Goal: Task Accomplishment & Management: Manage account settings

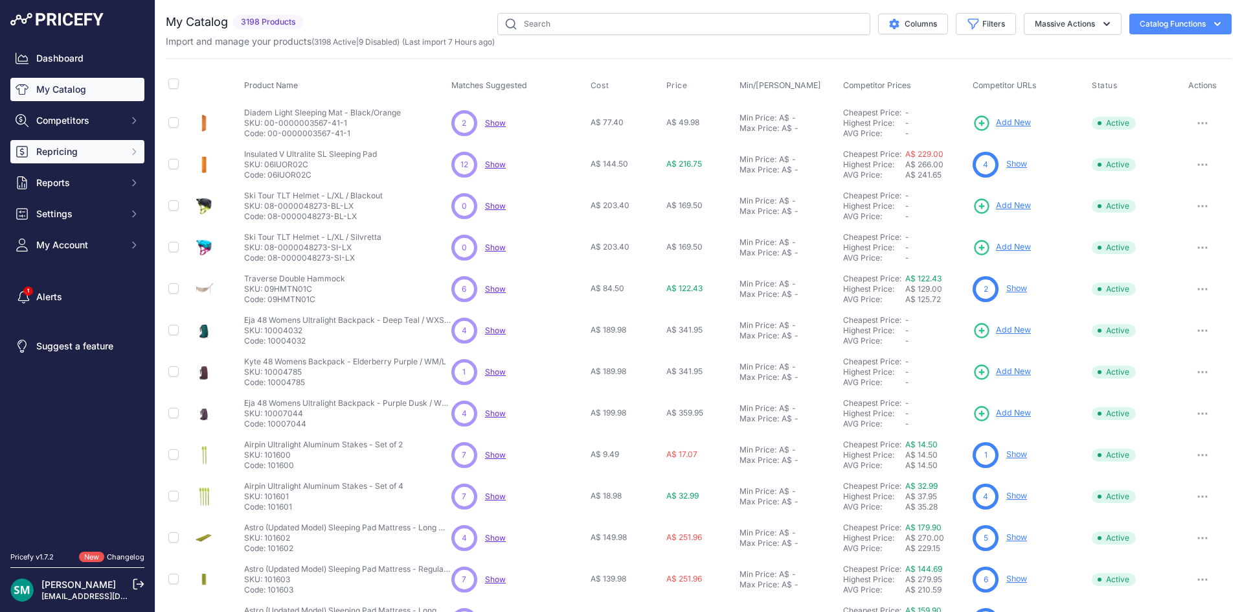
click at [97, 152] on span "Repricing" at bounding box center [78, 151] width 85 height 13
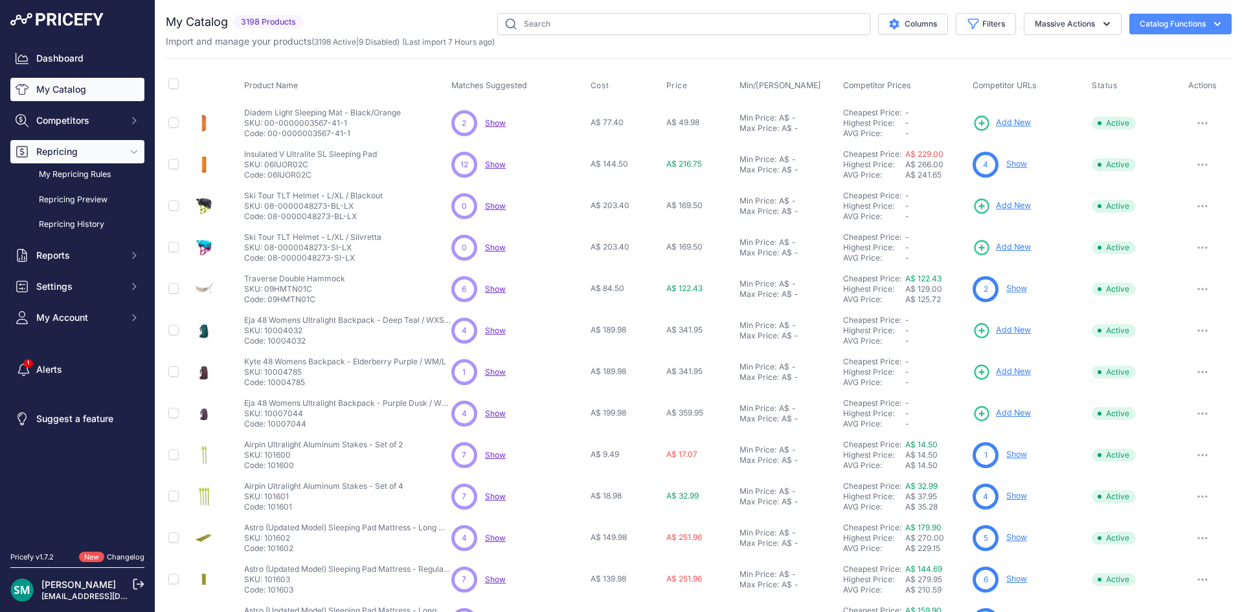
click at [55, 145] on span "Repricing" at bounding box center [78, 151] width 85 height 13
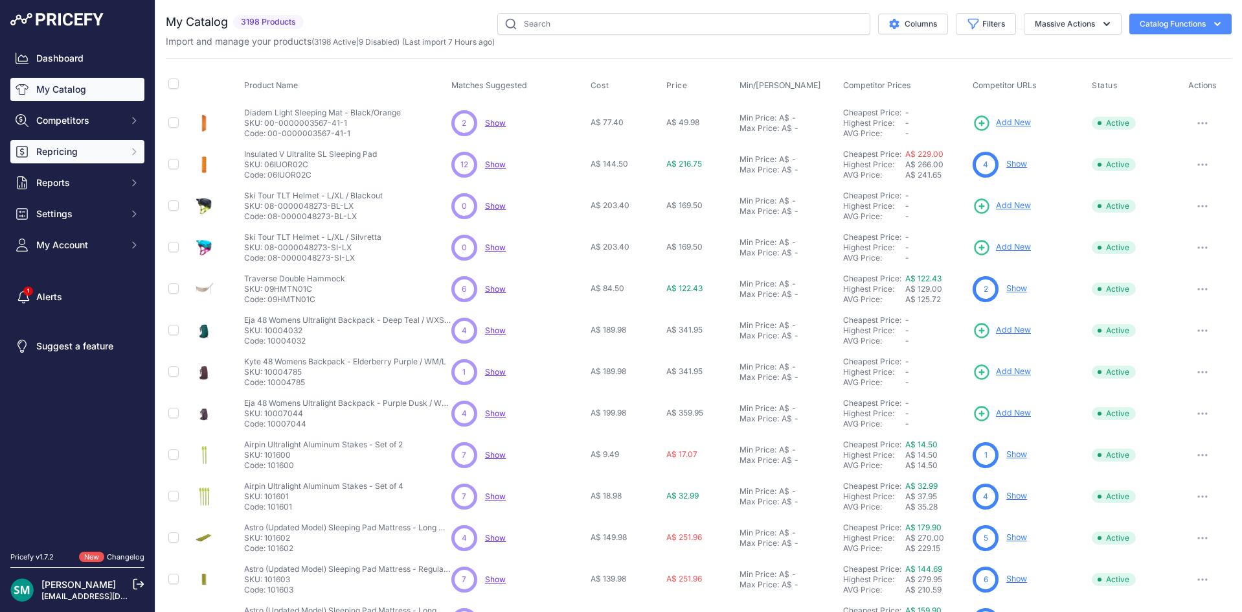
click at [56, 150] on span "Repricing" at bounding box center [78, 151] width 85 height 13
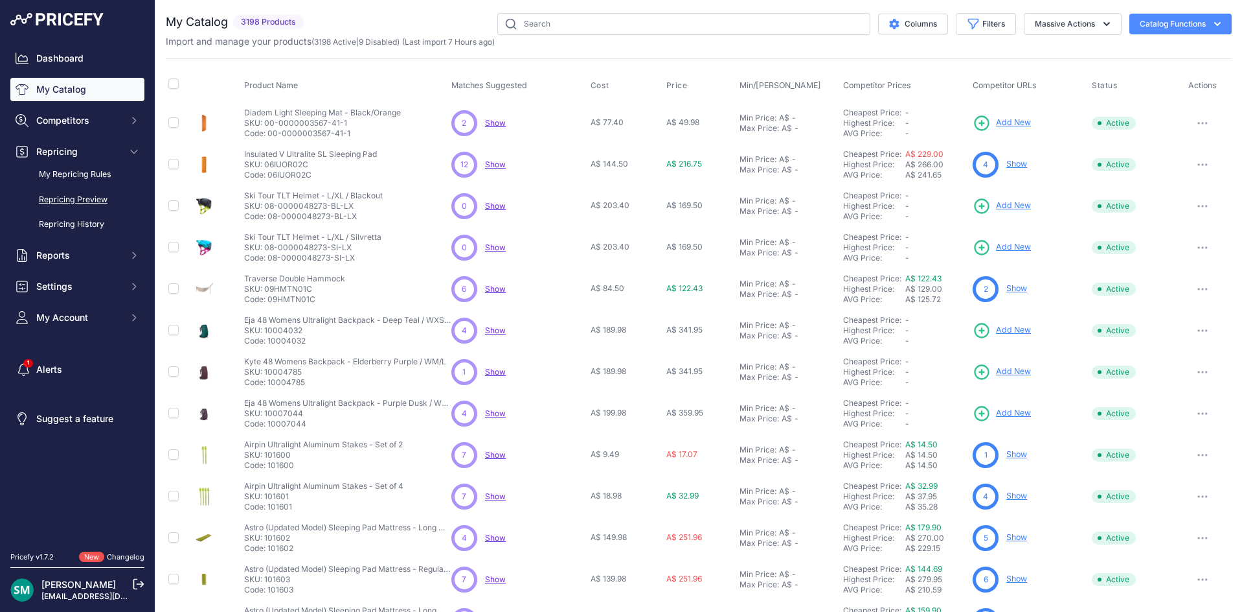
click at [74, 198] on link "Repricing Preview" at bounding box center [77, 200] width 134 height 23
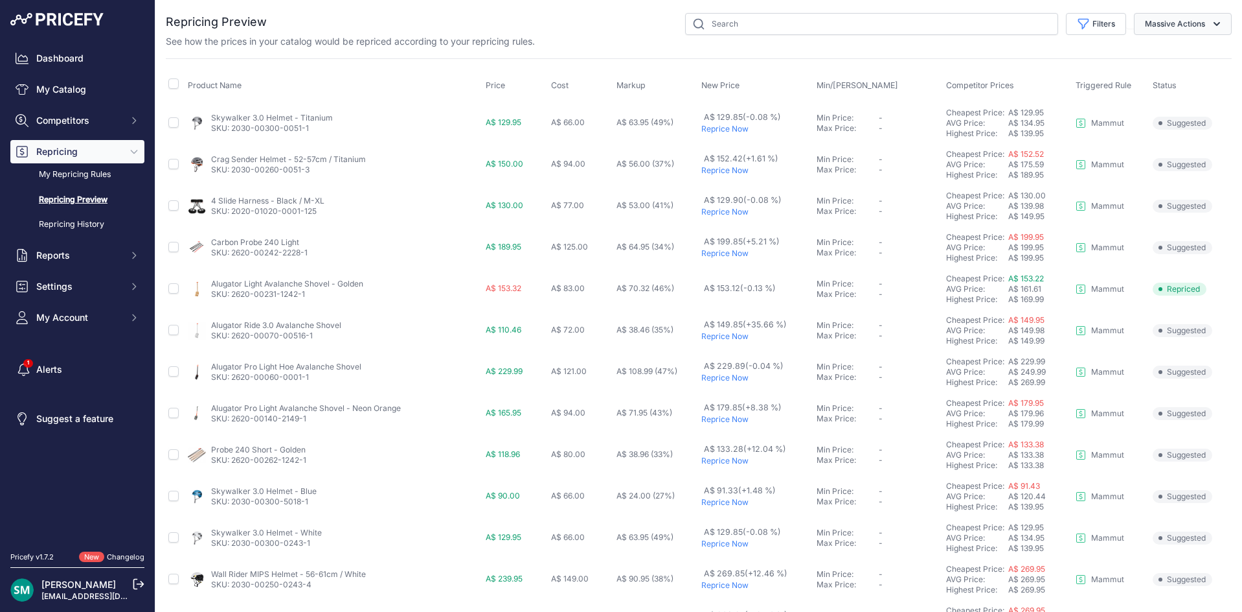
click at [1187, 27] on button "Massive Actions" at bounding box center [1183, 24] width 98 height 22
click at [1189, 23] on button "Massive Actions" at bounding box center [1183, 24] width 98 height 22
click at [1197, 25] on button "Massive Actions" at bounding box center [1183, 24] width 98 height 22
click at [1198, 23] on button "Massive Actions" at bounding box center [1183, 24] width 98 height 22
click at [1085, 23] on button "Filters" at bounding box center [1096, 24] width 60 height 22
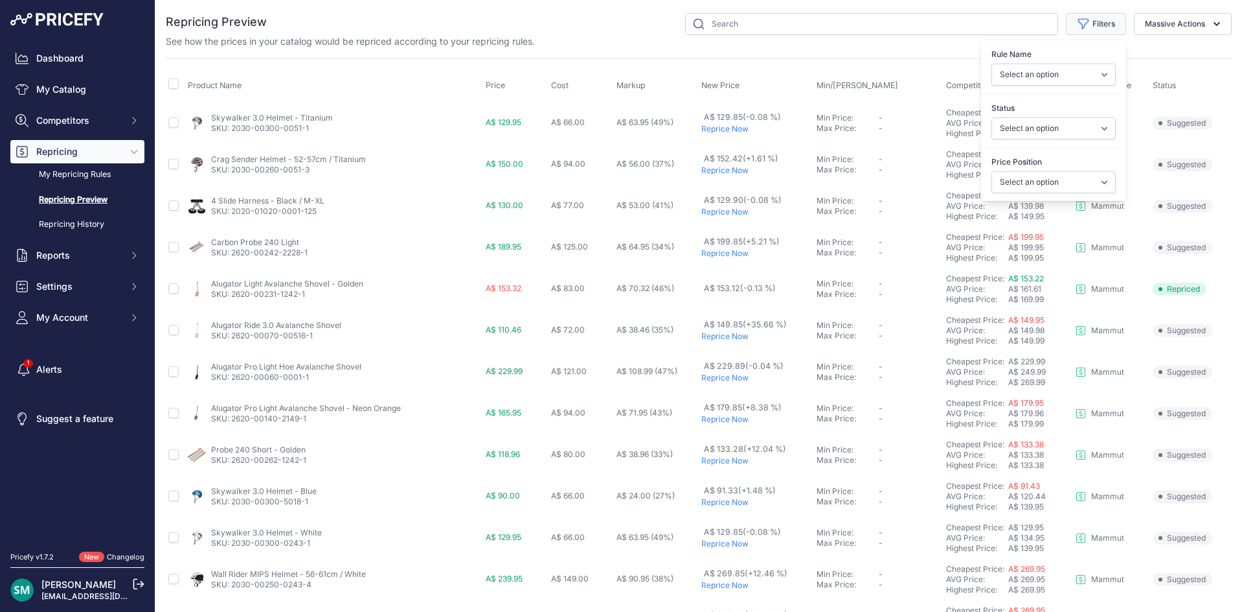
click at [1085, 24] on button "Filters" at bounding box center [1096, 24] width 60 height 22
click at [1161, 23] on button "Massive Actions" at bounding box center [1183, 24] width 98 height 22
click at [1088, 19] on button "Filters" at bounding box center [1096, 24] width 60 height 22
click at [1028, 128] on select "Select an option Skipped Repriced Suggested In Error" at bounding box center [1054, 128] width 124 height 22
select select "suggested"
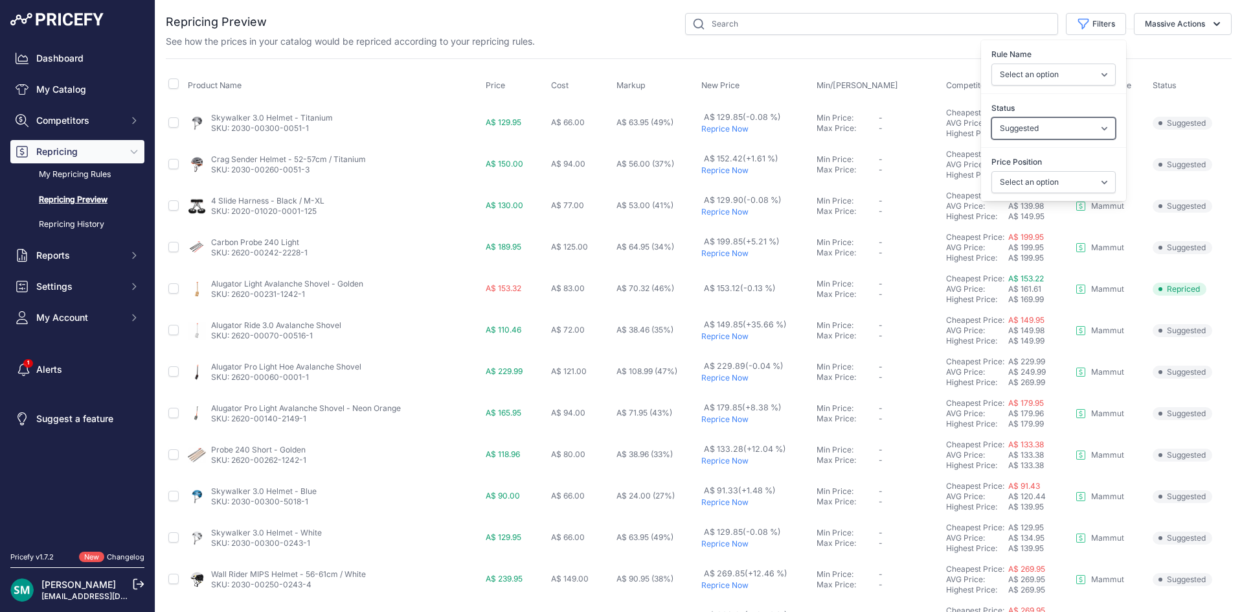
click at [992, 117] on select "Select an option Skipped Repriced Suggested In Error" at bounding box center [1054, 128] width 124 height 22
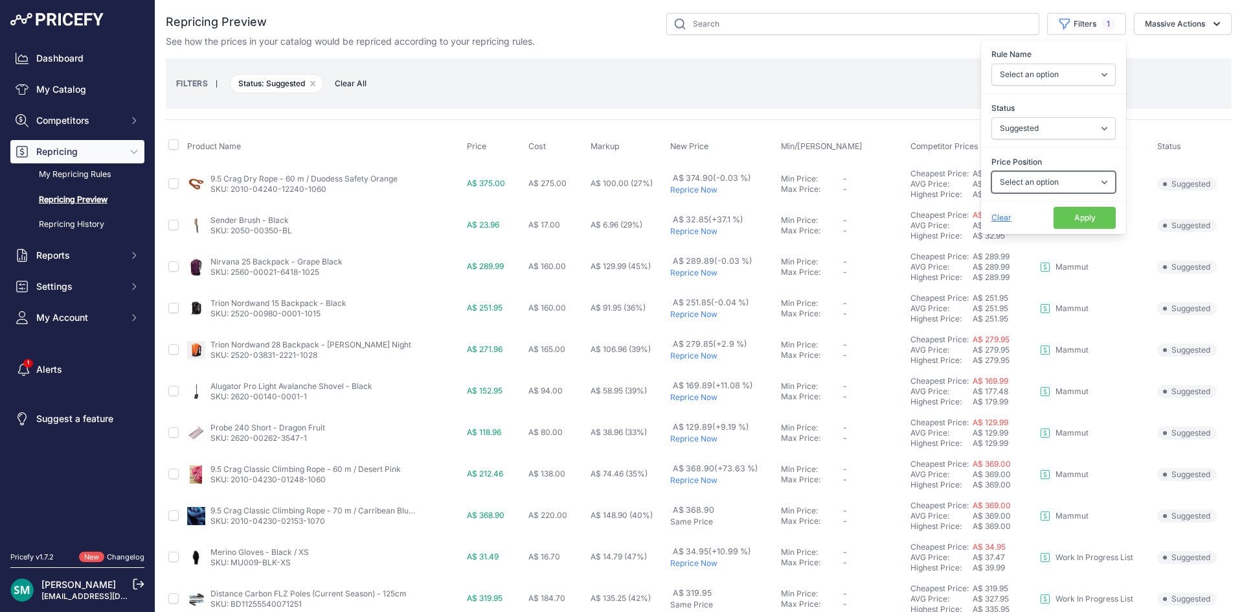
click at [1014, 181] on select "Select an option I am higher Same price I am lower" at bounding box center [1054, 182] width 124 height 22
select select "1"
click at [992, 171] on select "Select an option I am higher Same price I am lower" at bounding box center [1054, 182] width 124 height 22
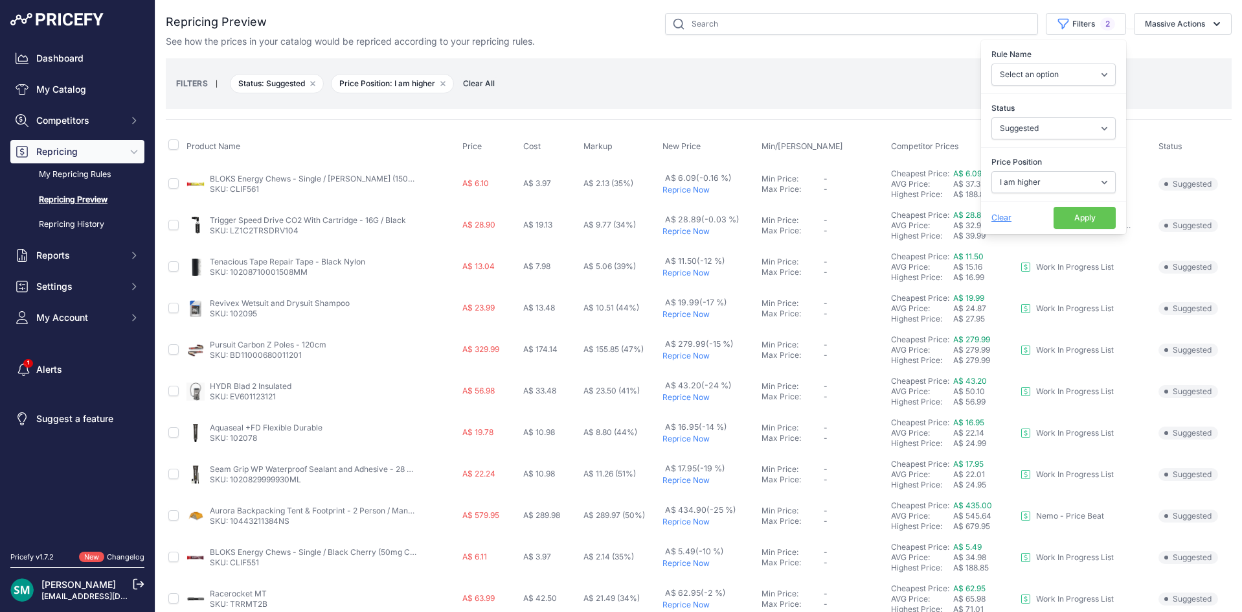
click at [1075, 217] on button "Apply" at bounding box center [1085, 218] width 62 height 22
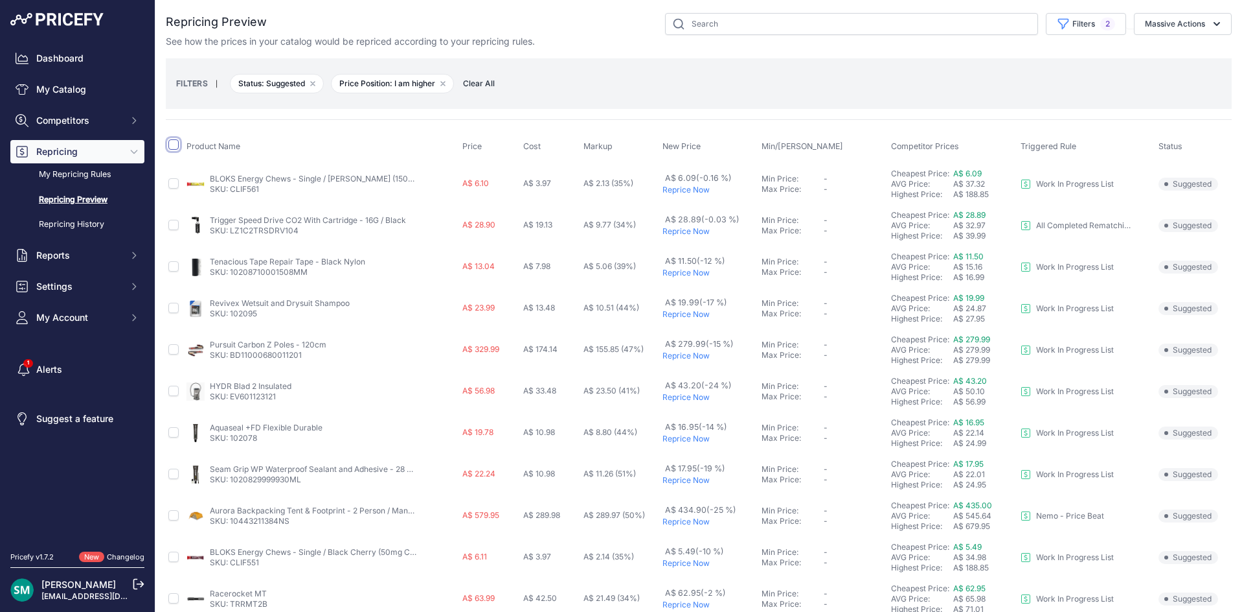
click at [174, 144] on input "checkbox" at bounding box center [173, 144] width 10 height 10
checkbox input "true"
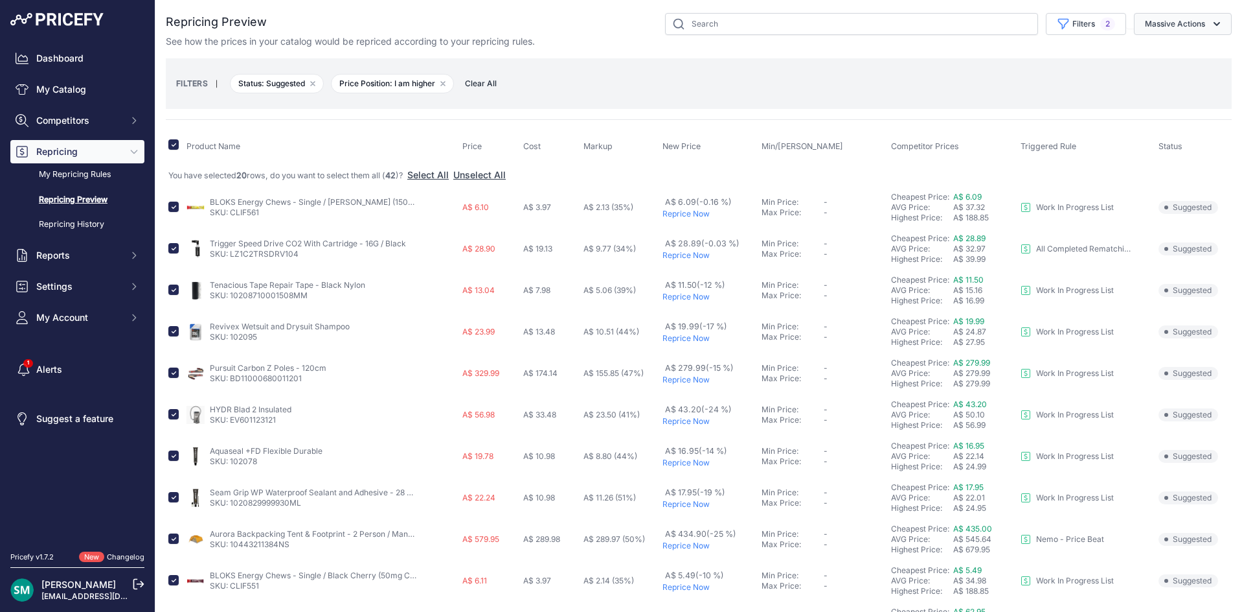
click at [1159, 20] on button "Massive Actions" at bounding box center [1183, 24] width 98 height 22
click at [1155, 52] on span "Reprice Now" at bounding box center [1166, 54] width 54 height 11
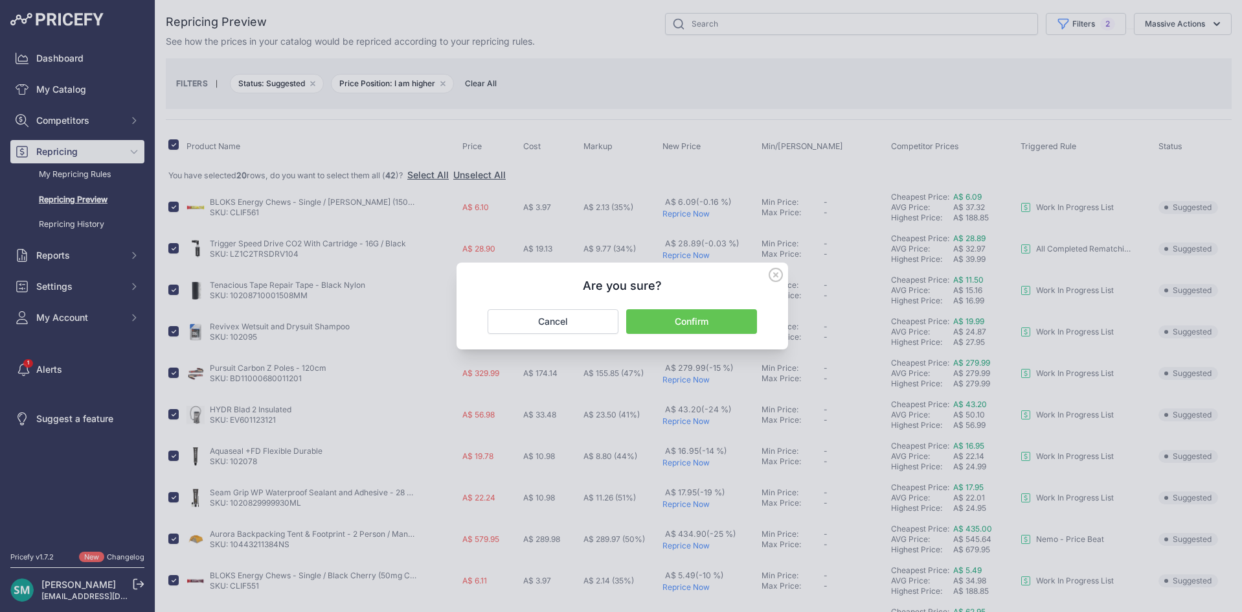
click at [777, 275] on icon at bounding box center [776, 275] width 14 height 14
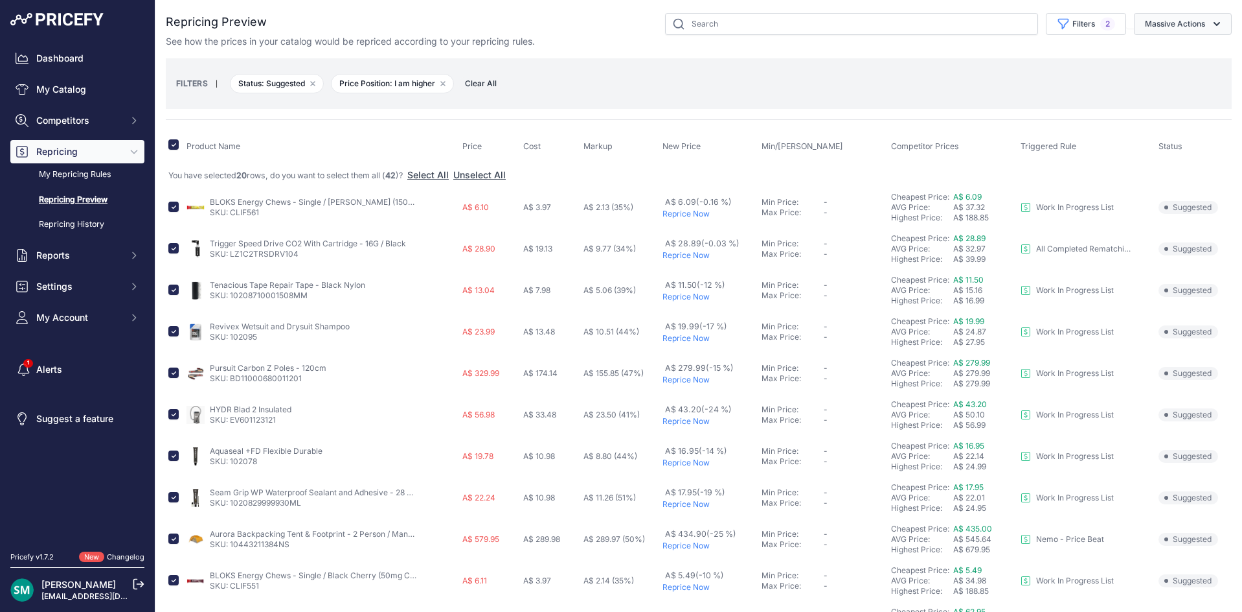
click at [1190, 29] on button "Massive Actions" at bounding box center [1183, 24] width 98 height 22
click at [882, 120] on div "Product Name Price Cost Markup New Price Min/Max Price" at bounding box center [699, 567] width 1066 height 897
click at [1187, 14] on button "Massive Actions" at bounding box center [1183, 24] width 98 height 22
click at [1162, 54] on span "Reprice Now" at bounding box center [1166, 54] width 54 height 11
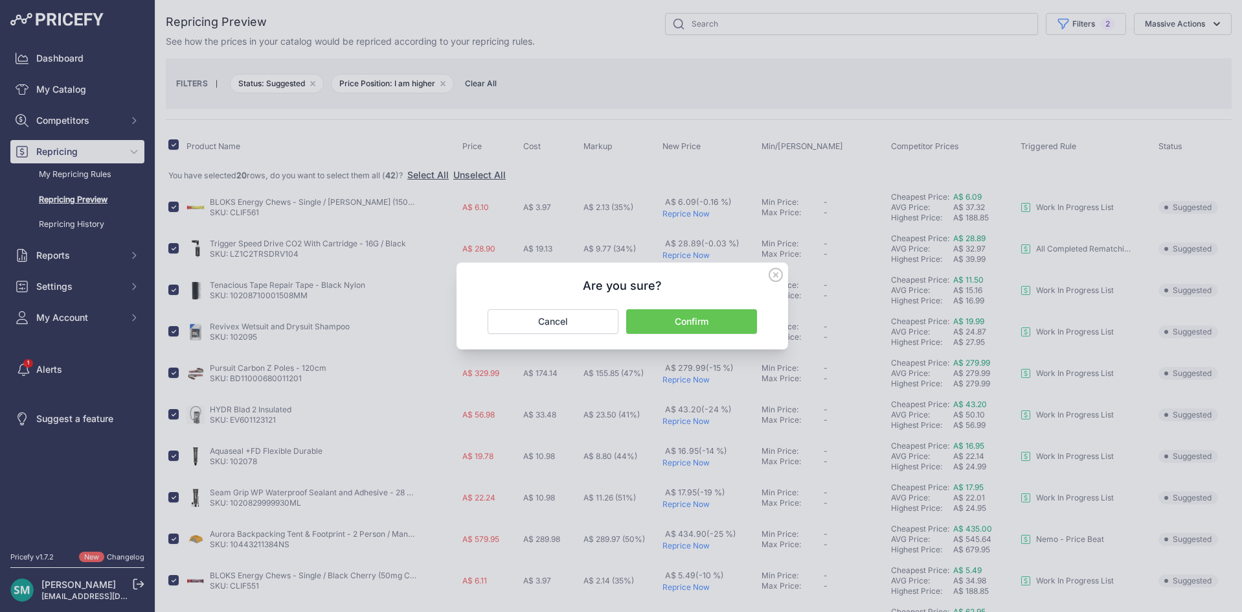
click at [716, 322] on button "Confirm" at bounding box center [691, 321] width 131 height 25
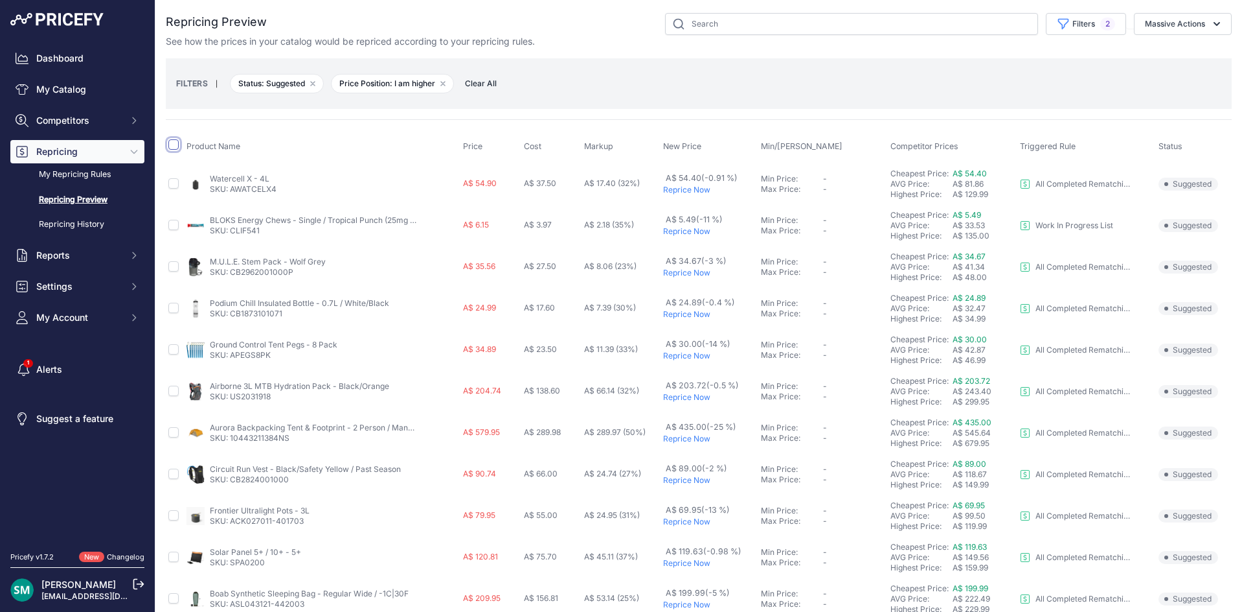
click at [174, 144] on input "checkbox" at bounding box center [173, 144] width 10 height 10
checkbox input "true"
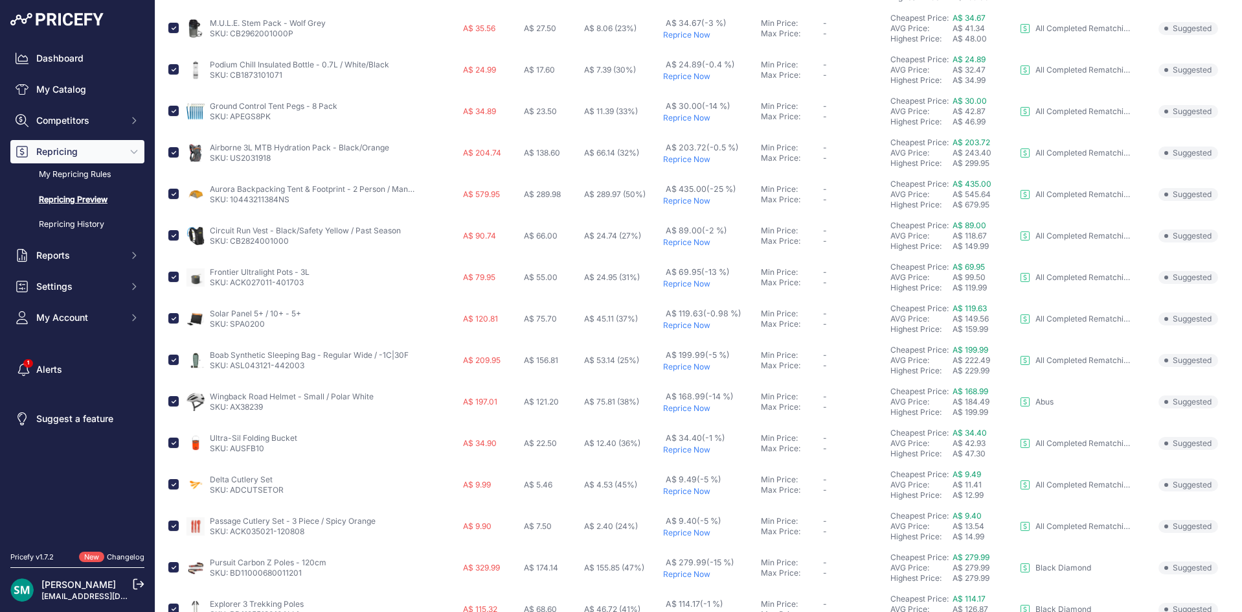
scroll to position [324, 0]
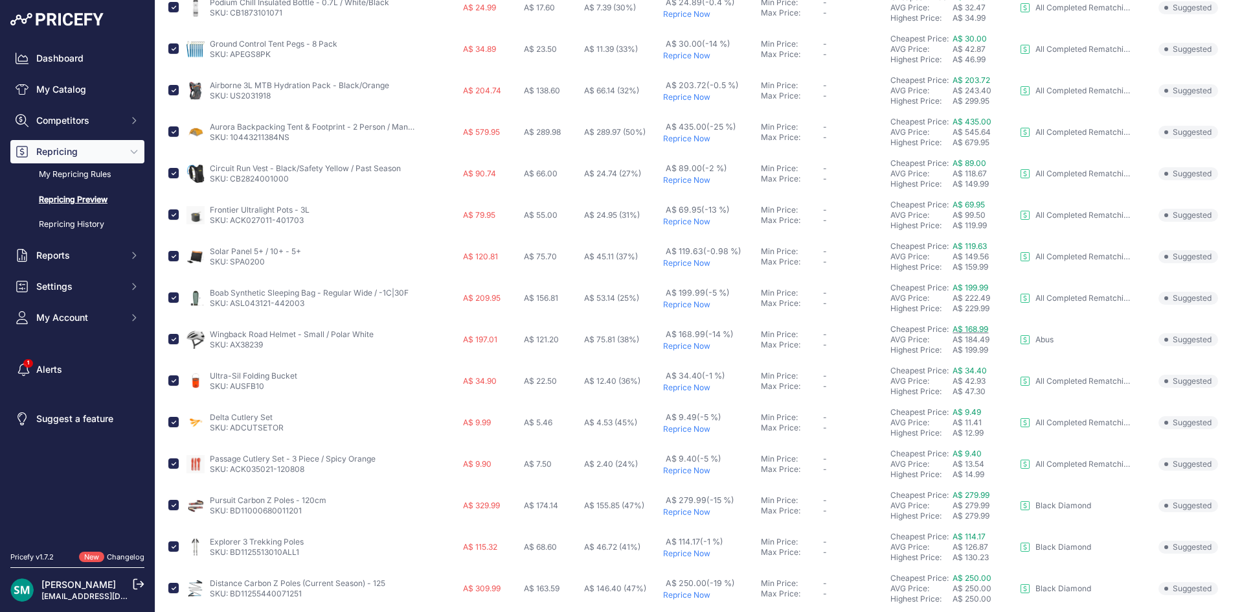
click at [957, 328] on span "A$ 168.99" at bounding box center [971, 329] width 36 height 10
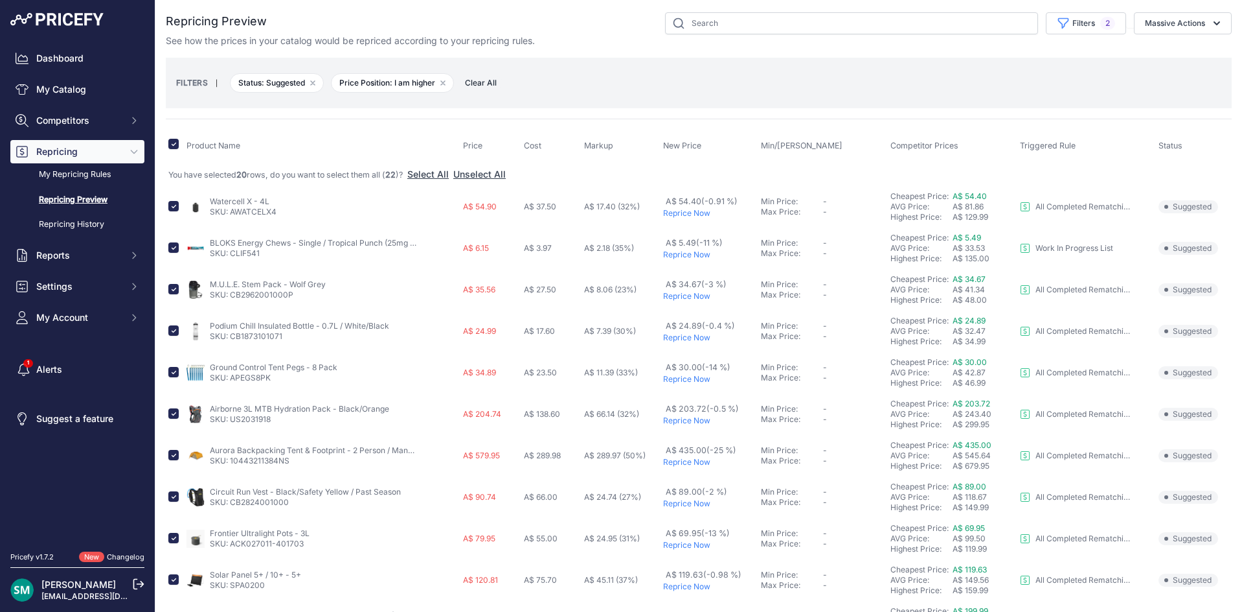
scroll to position [0, 0]
click at [1164, 17] on button "Massive Actions" at bounding box center [1183, 24] width 98 height 22
click at [1158, 48] on button "Reprice Now" at bounding box center [1180, 54] width 104 height 23
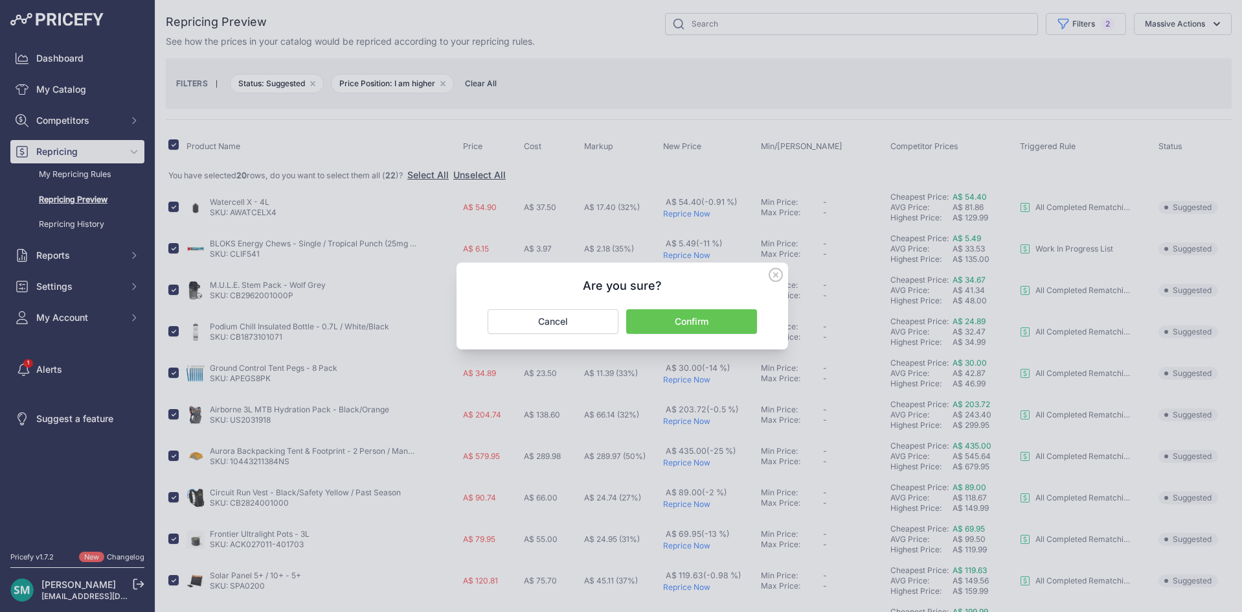
click at [717, 317] on button "Confirm" at bounding box center [691, 321] width 131 height 25
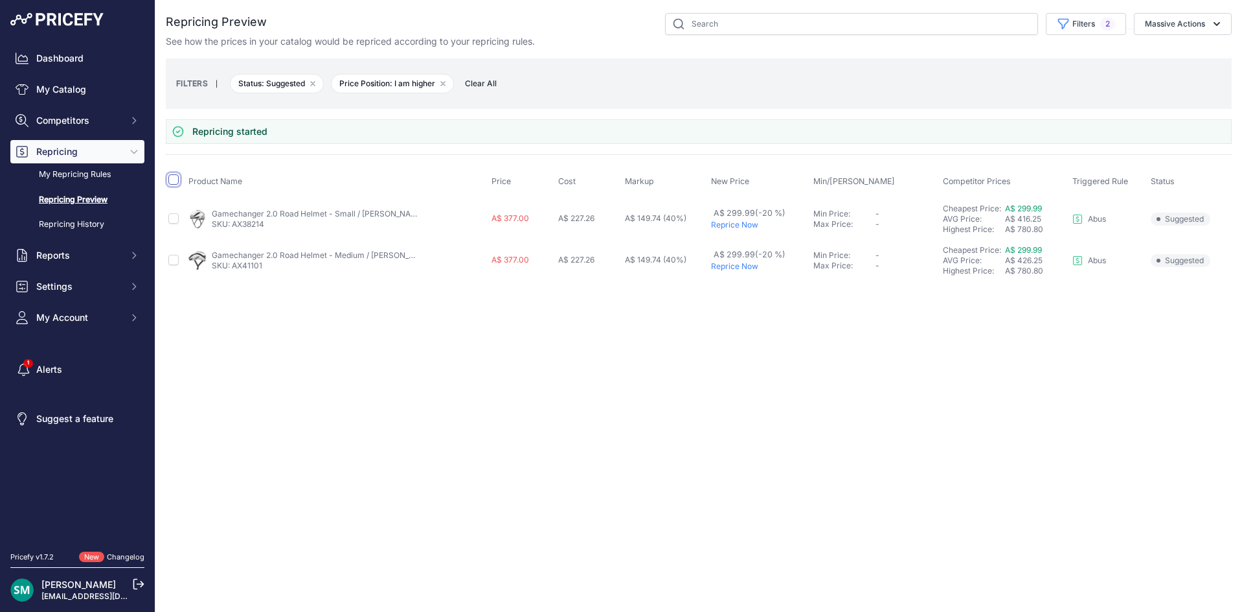
click at [172, 181] on input "checkbox" at bounding box center [173, 179] width 10 height 10
checkbox input "true"
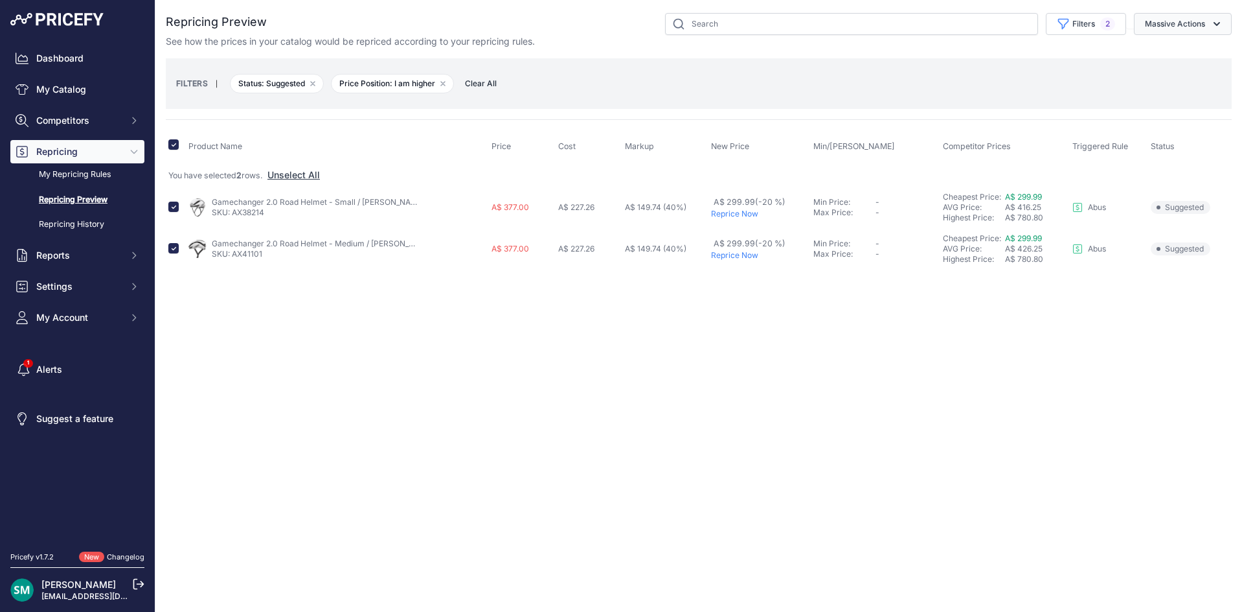
click at [1170, 25] on button "Massive Actions" at bounding box center [1183, 24] width 98 height 22
click at [1161, 55] on span "Reprice Now" at bounding box center [1166, 54] width 54 height 11
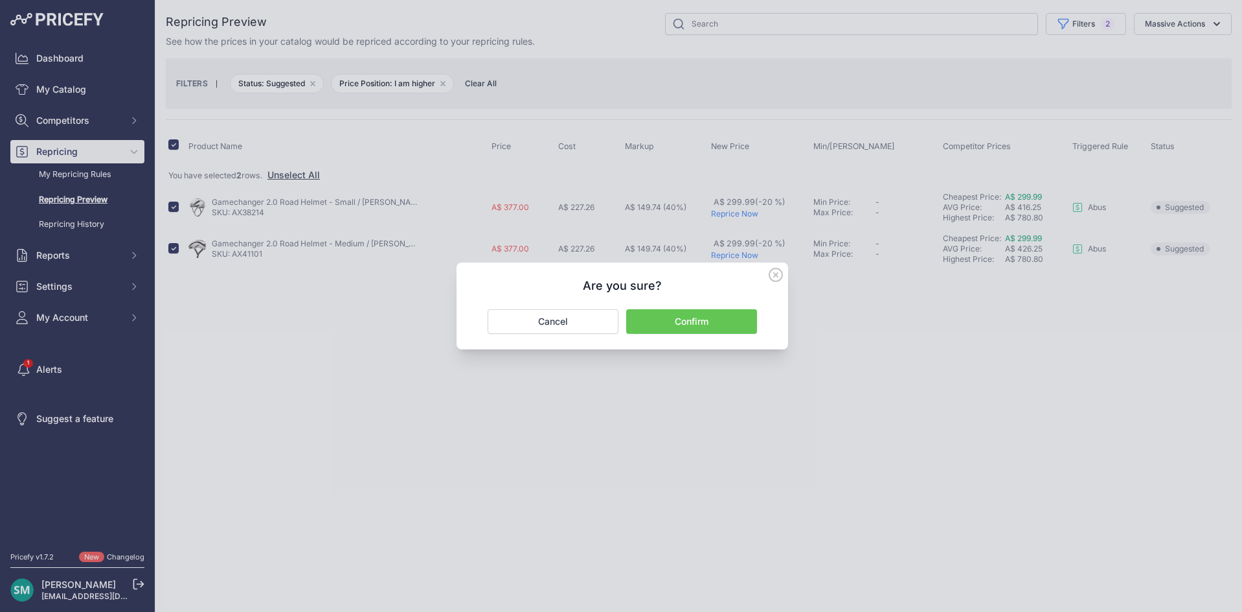
click at [703, 311] on button "Confirm" at bounding box center [691, 321] width 131 height 25
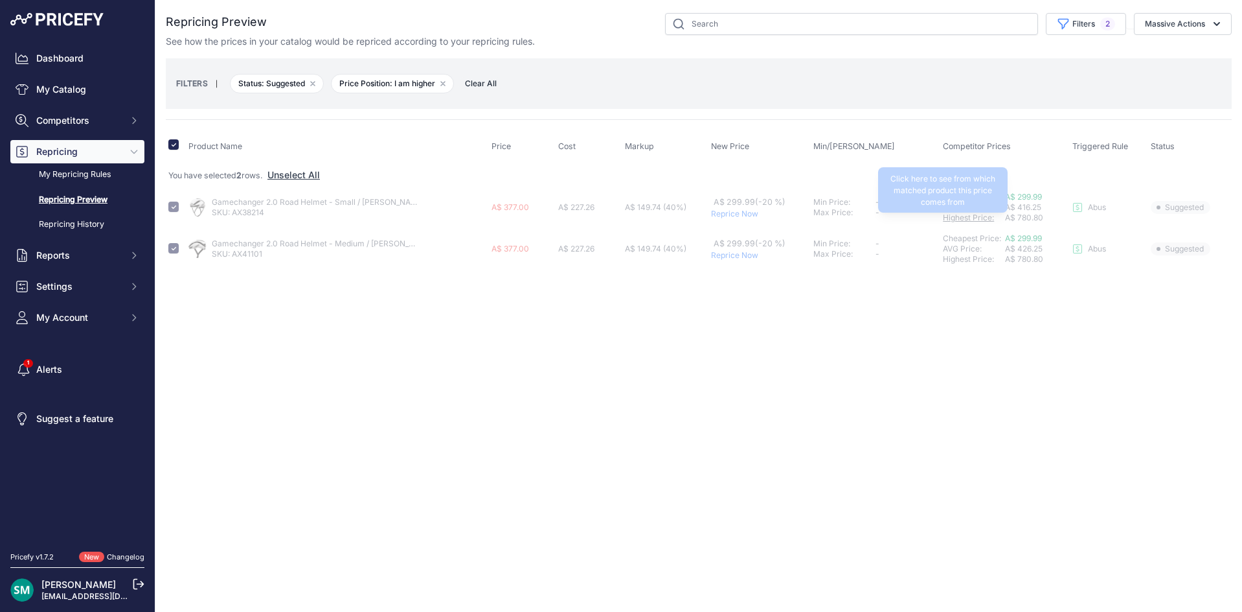
checkbox input "false"
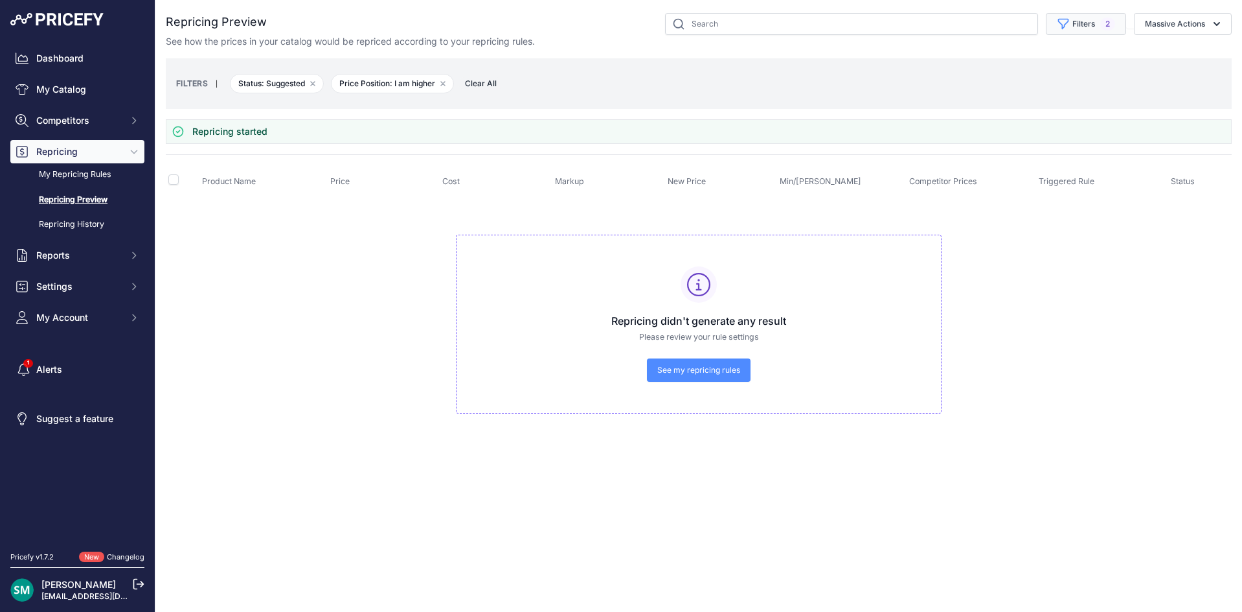
click at [1065, 23] on icon "button" at bounding box center [1063, 23] width 13 height 13
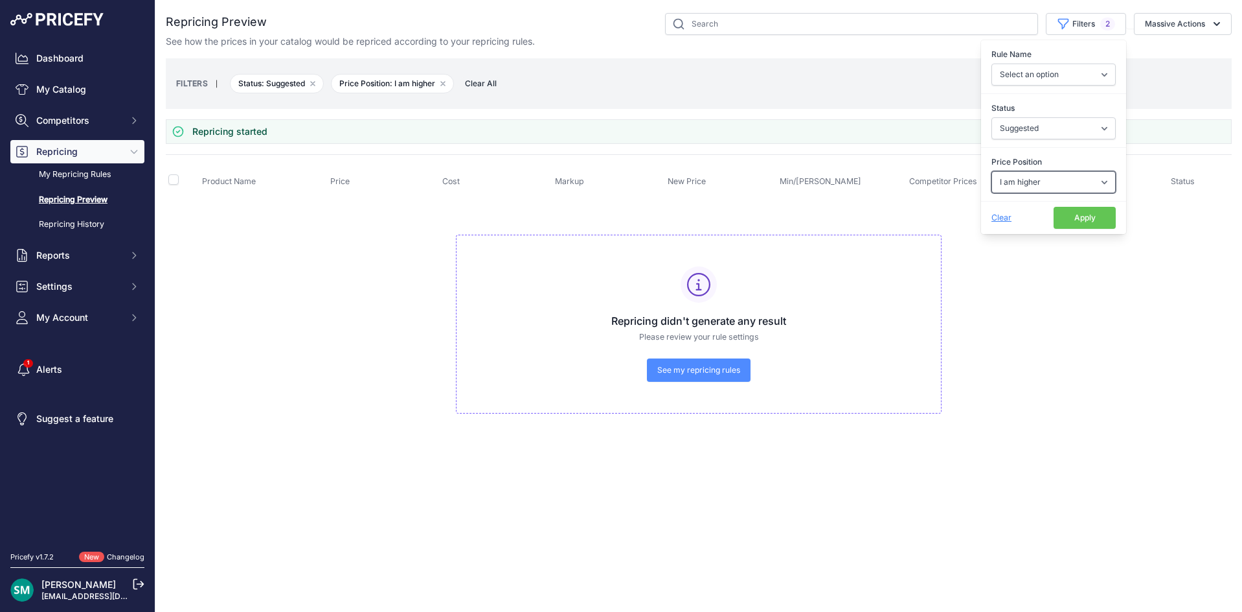
drag, startPoint x: 1041, startPoint y: 182, endPoint x: 1033, endPoint y: 189, distance: 11.0
click at [1040, 183] on select "Select an option I am higher Same price I am lower" at bounding box center [1054, 182] width 124 height 22
select select "0"
click at [992, 171] on select "Select an option I am higher Same price I am lower" at bounding box center [1054, 182] width 124 height 22
click at [1082, 208] on button "Apply" at bounding box center [1085, 218] width 62 height 22
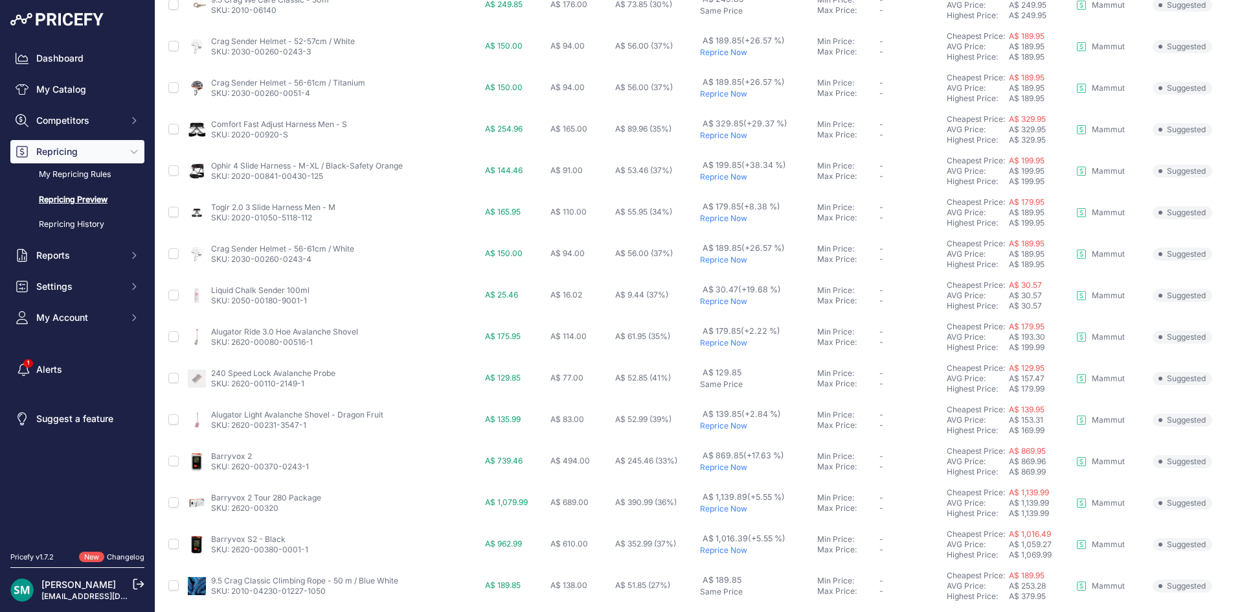
scroll to position [435, 0]
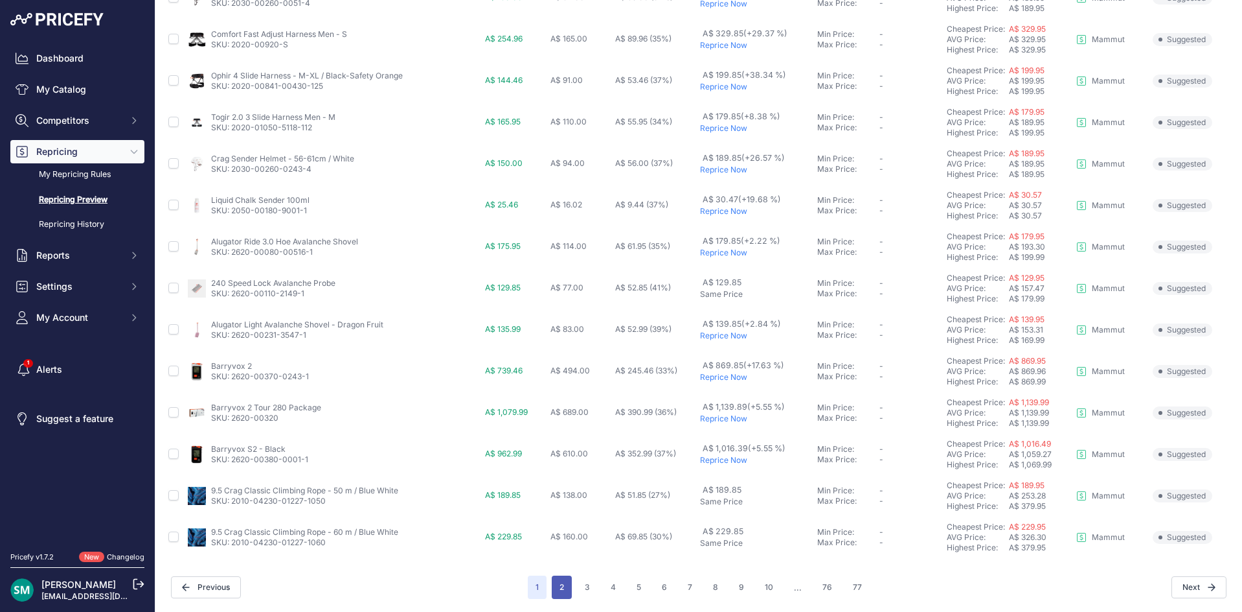
click at [560, 589] on button "2" at bounding box center [562, 586] width 20 height 23
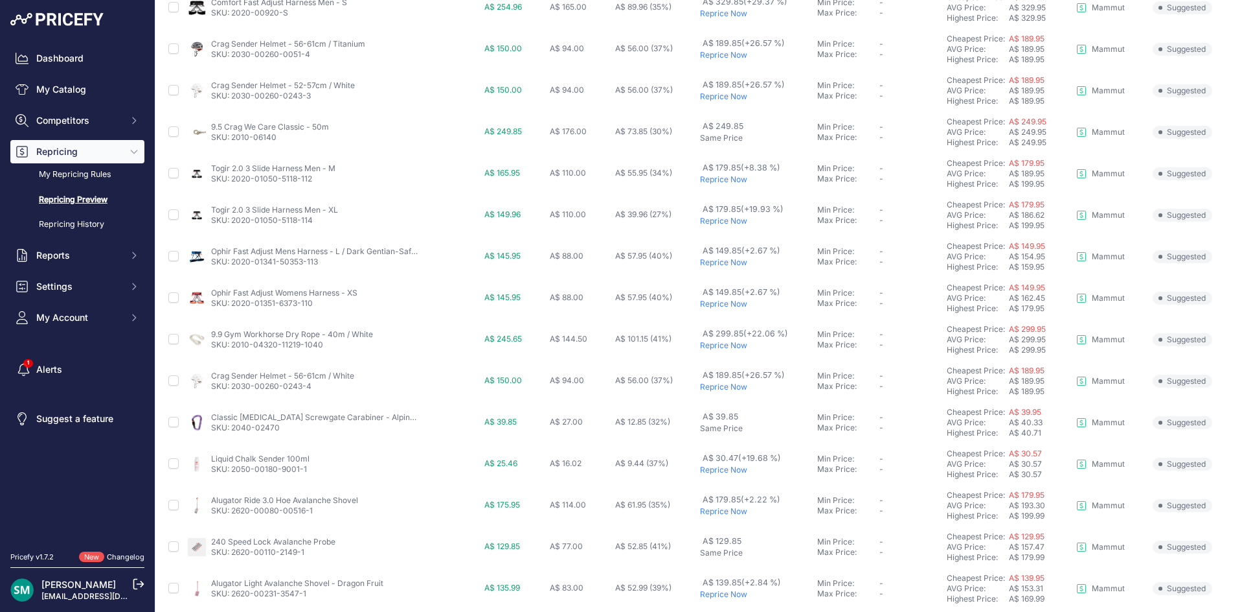
scroll to position [435, 0]
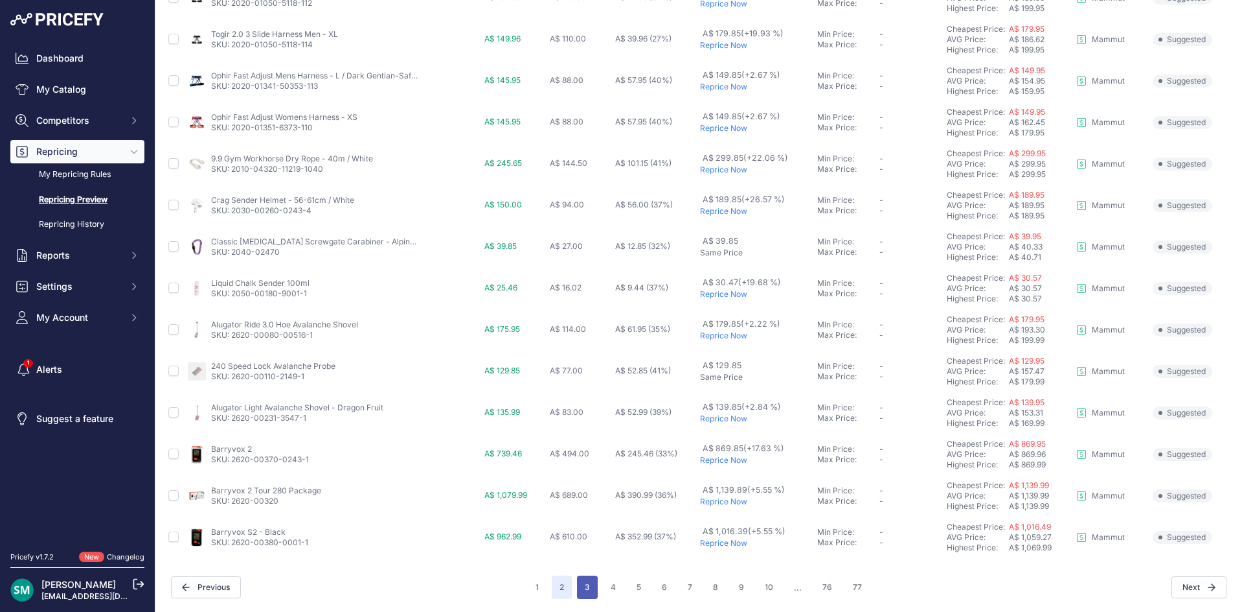
click at [580, 585] on button "3" at bounding box center [587, 586] width 21 height 23
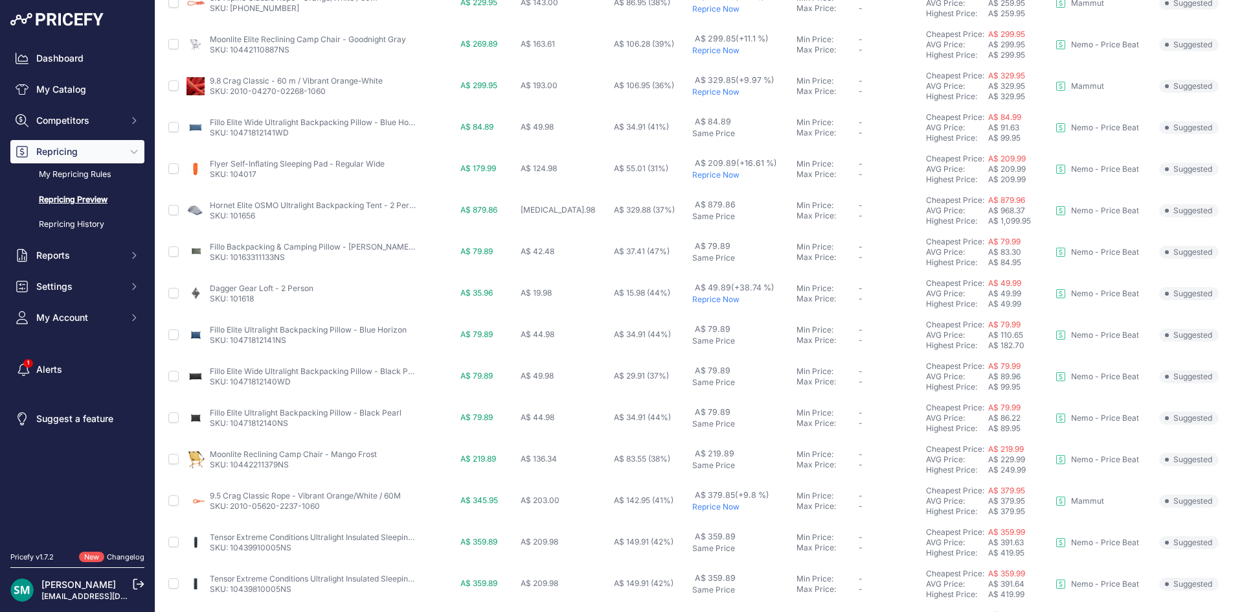
scroll to position [435, 0]
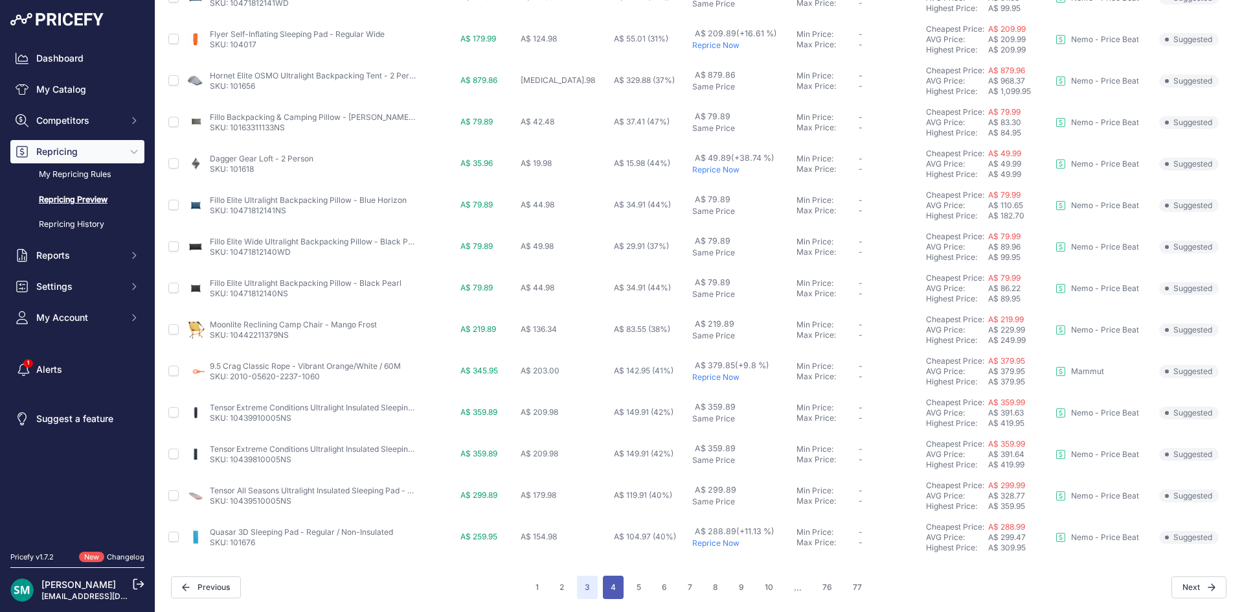
click at [609, 586] on button "4" at bounding box center [613, 586] width 21 height 23
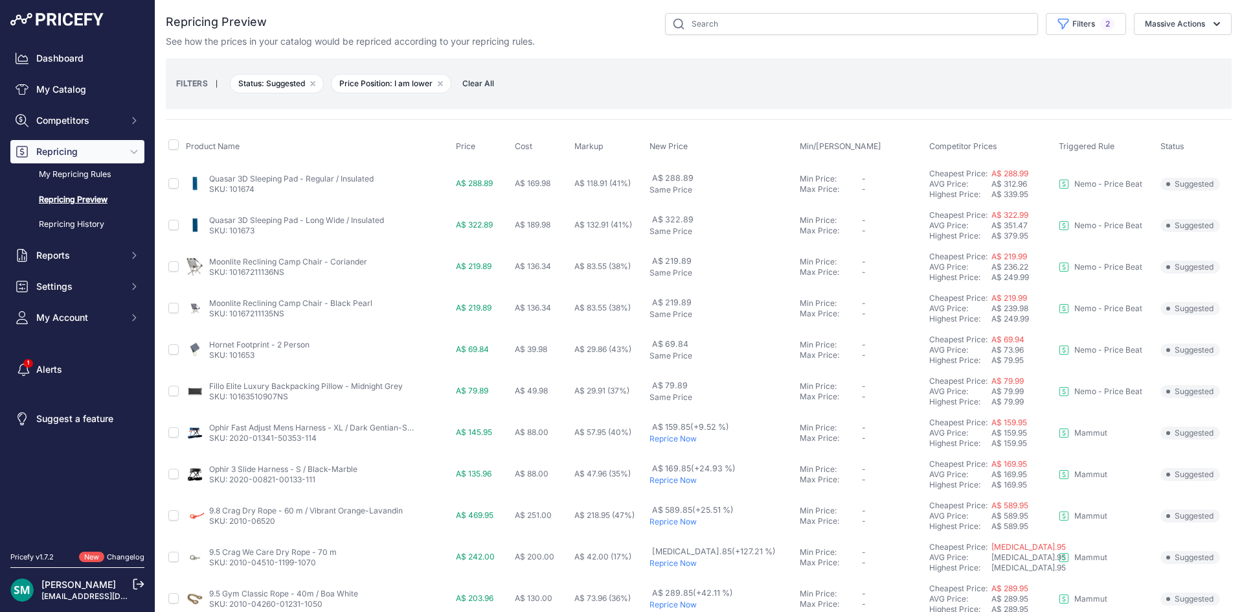
click at [116, 481] on nav "Dashboard My Catalog Competitors Competitors Monitored URLs MAP infringements R…" at bounding box center [77, 291] width 134 height 489
click at [116, 480] on nav "Dashboard My Catalog Competitors Competitors Monitored URLs MAP infringements R…" at bounding box center [77, 291] width 134 height 489
click at [1075, 431] on p "Mammut" at bounding box center [1091, 433] width 33 height 10
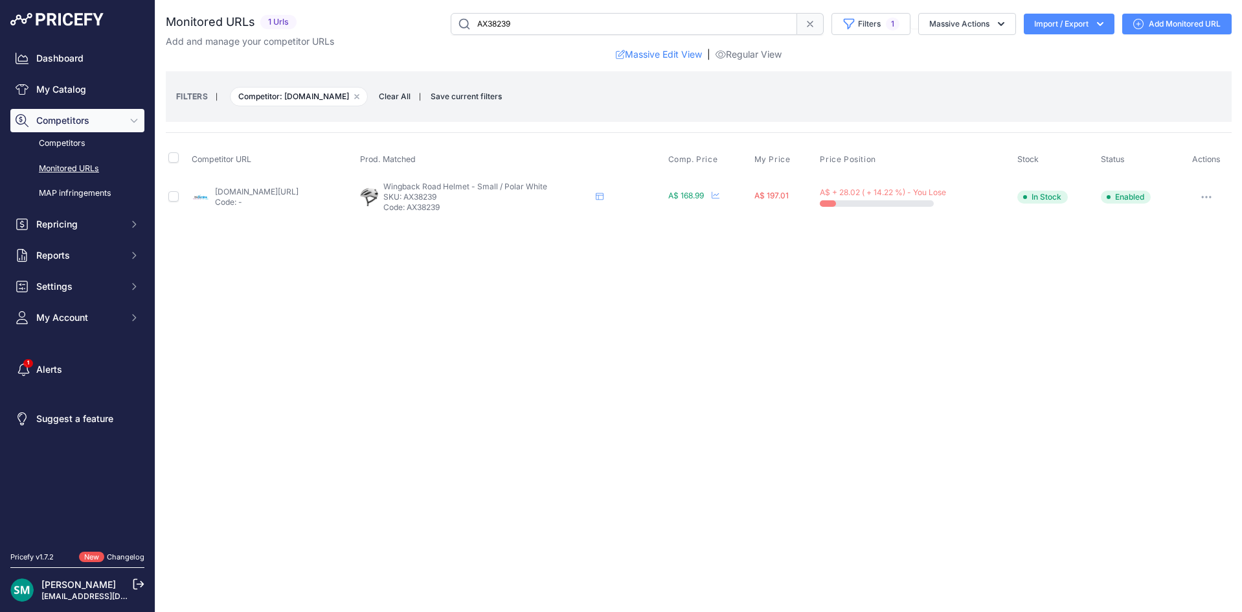
click at [262, 190] on link "bikesonline.com.au/products/abus-wingback-road-bike-helmet?prirule_jdsnikfkfjsd…" at bounding box center [257, 192] width 84 height 10
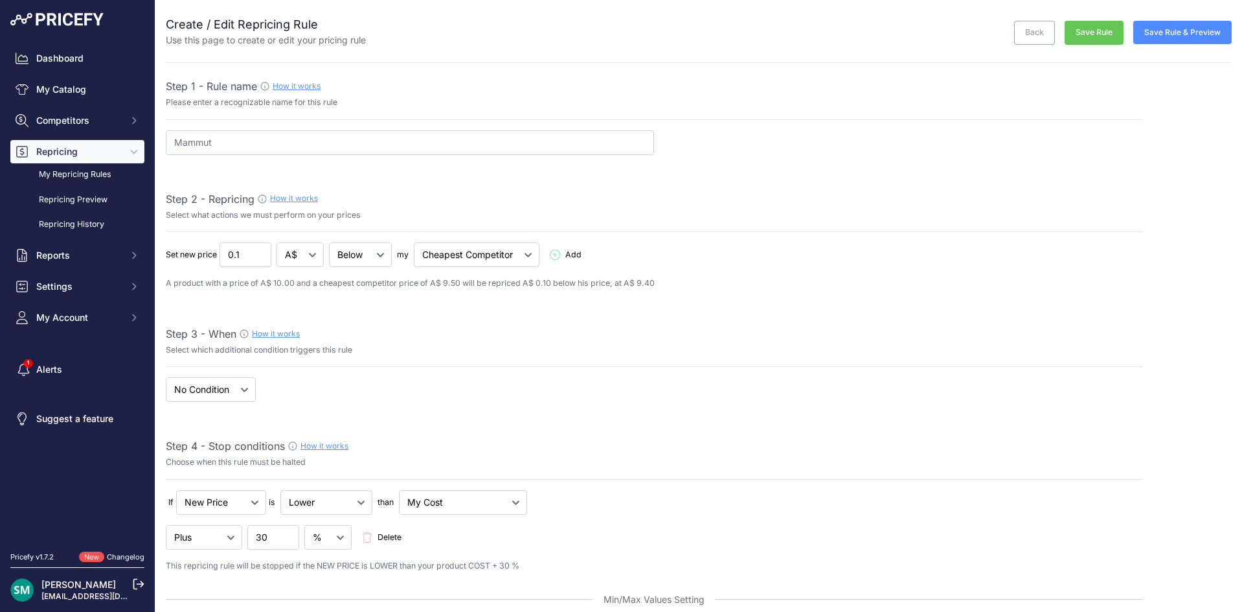
select select "7"
click at [311, 255] on select "A$ %" at bounding box center [300, 254] width 47 height 25
select select "percentage"
click at [277, 242] on select "A$ %" at bounding box center [300, 254] width 47 height 25
drag, startPoint x: 234, startPoint y: 254, endPoint x: 197, endPoint y: 255, distance: 37.6
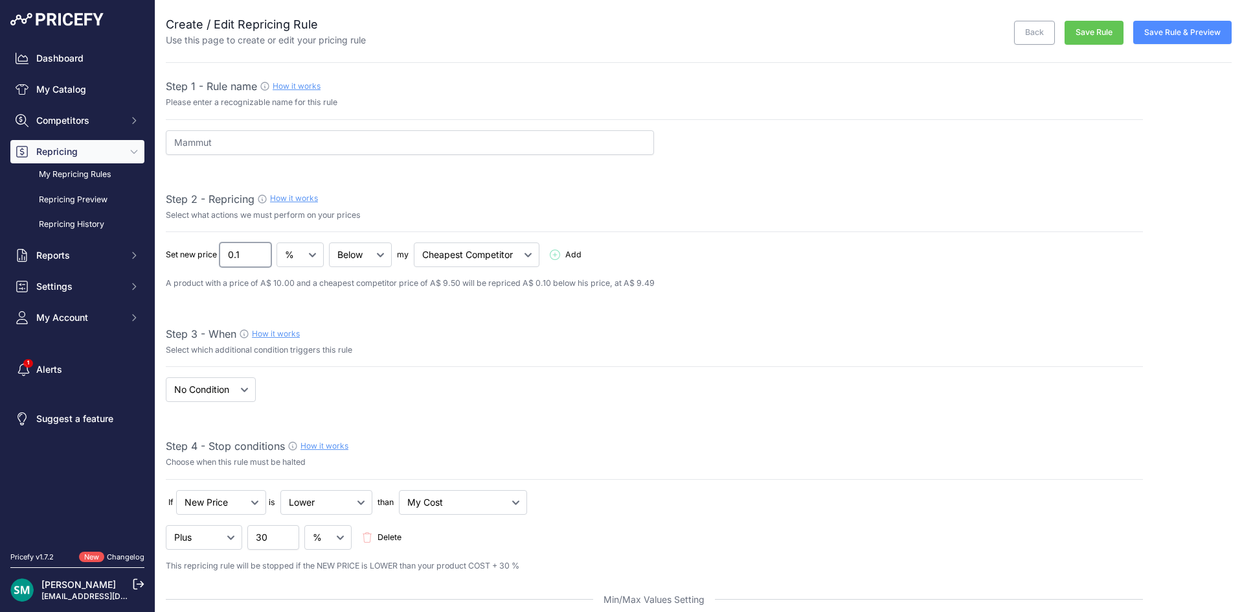
click at [198, 255] on div "Set new price 0.1 A$ % Below Add" at bounding box center [655, 254] width 978 height 25
type input "5"
click at [1082, 40] on button "Save Rule" at bounding box center [1094, 33] width 59 height 24
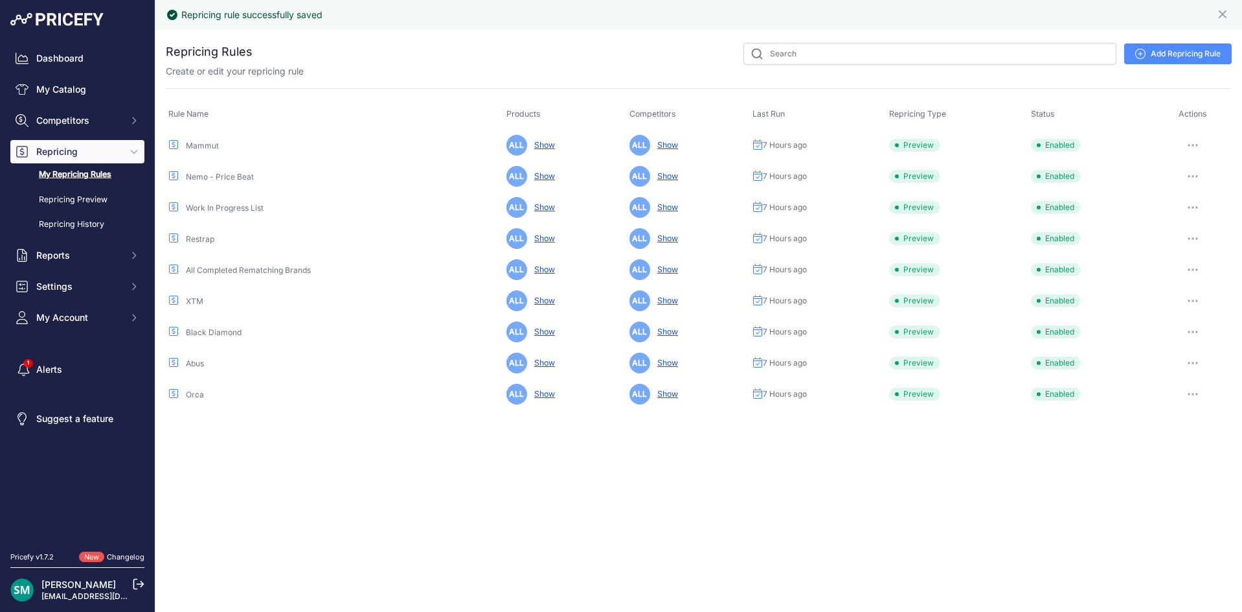
click at [1204, 142] on button "button" at bounding box center [1193, 145] width 26 height 18
click at [1171, 216] on button "Reprice Now" at bounding box center [1188, 213] width 83 height 21
click at [58, 59] on link "Dashboard" at bounding box center [77, 58] width 134 height 23
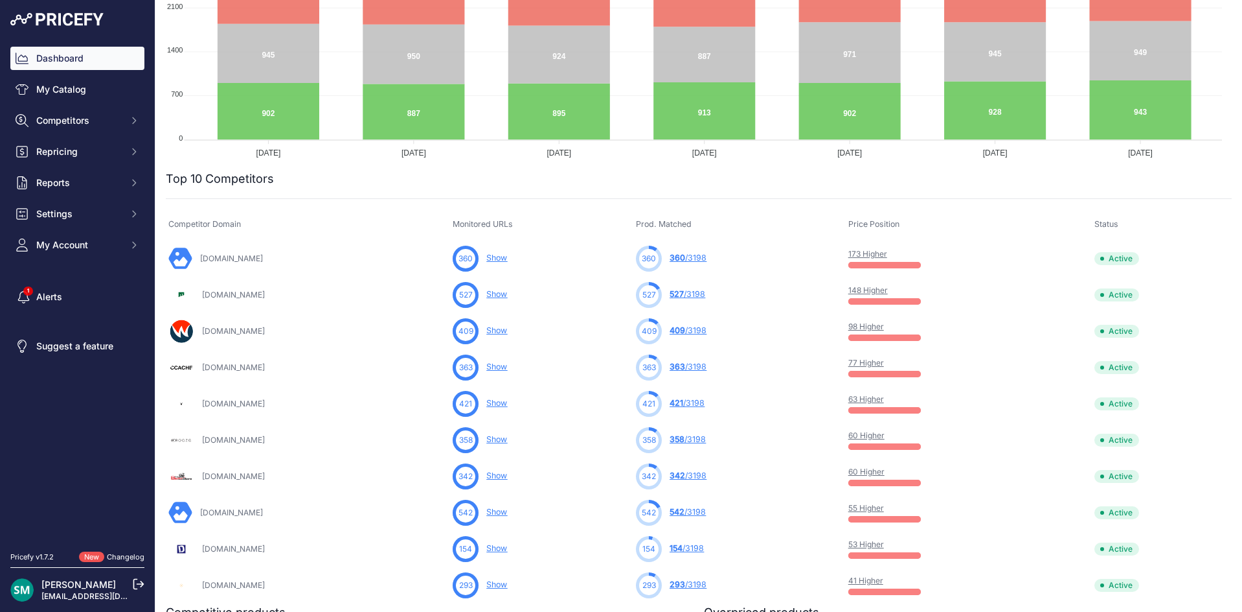
scroll to position [324, 0]
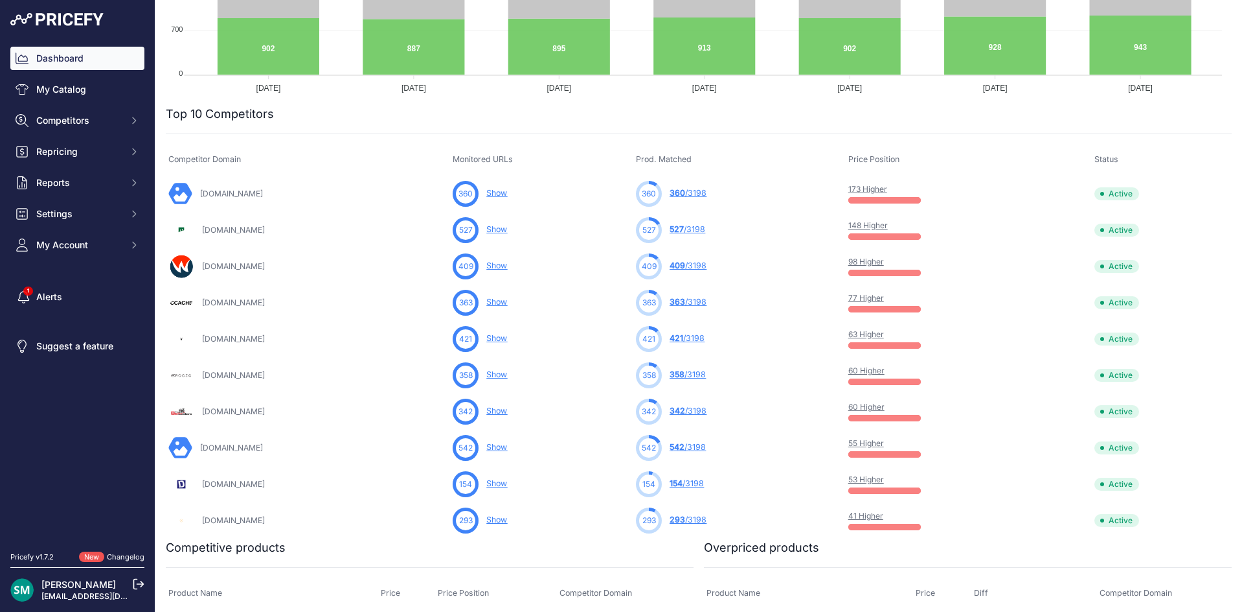
click at [888, 225] on link "148 Higher" at bounding box center [869, 225] width 40 height 10
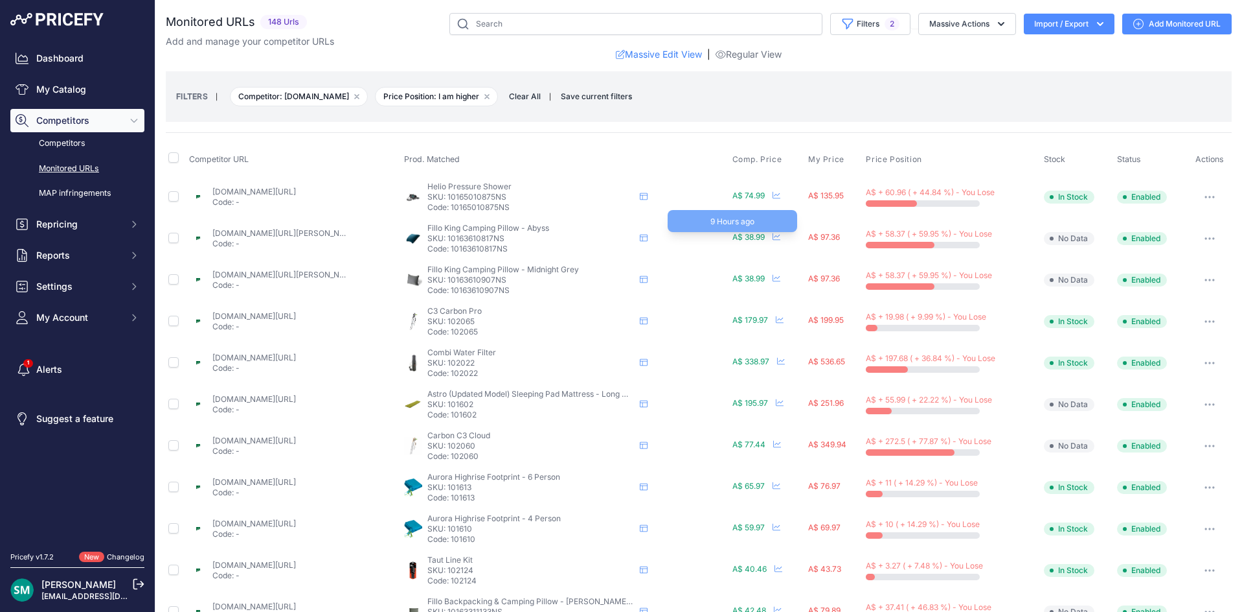
click at [734, 238] on span "A$ 38.99" at bounding box center [749, 237] width 32 height 10
click at [237, 235] on link "[DOMAIN_NAME][URL][PERSON_NAME]" at bounding box center [285, 233] width 146 height 10
